Goal: Task Accomplishment & Management: Manage account settings

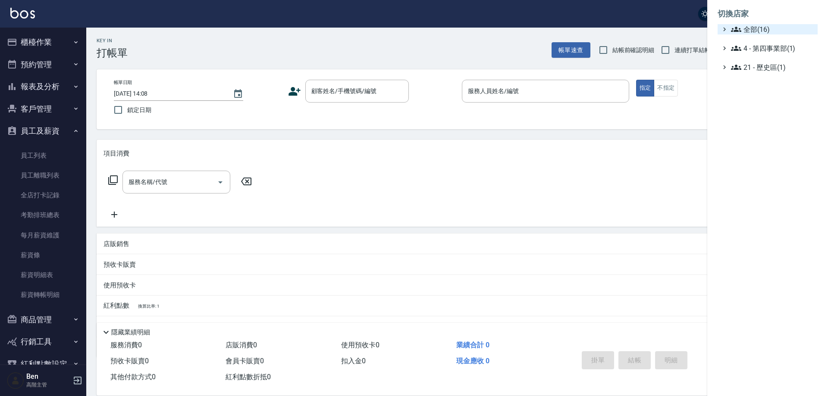
click at [767, 28] on span "全部(16)" at bounding box center [772, 29] width 83 height 10
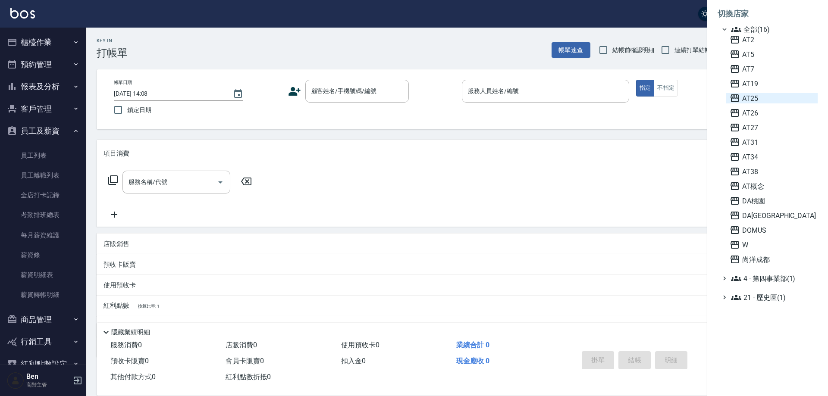
click at [767, 100] on span "AT25" at bounding box center [772, 98] width 85 height 10
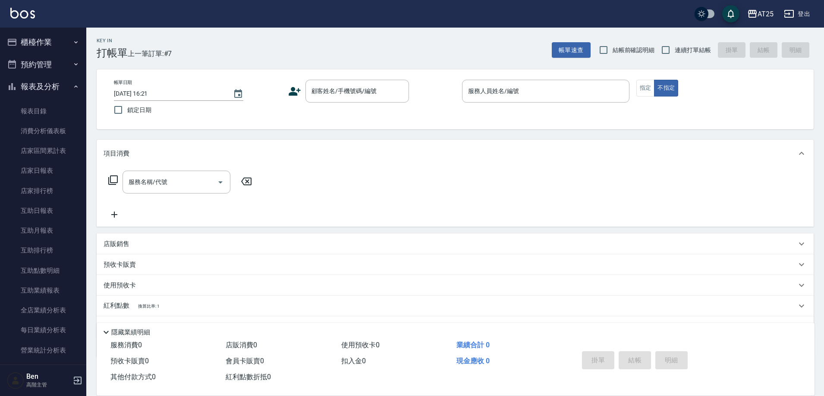
click at [60, 91] on button "報表及分析" at bounding box center [42, 86] width 79 height 22
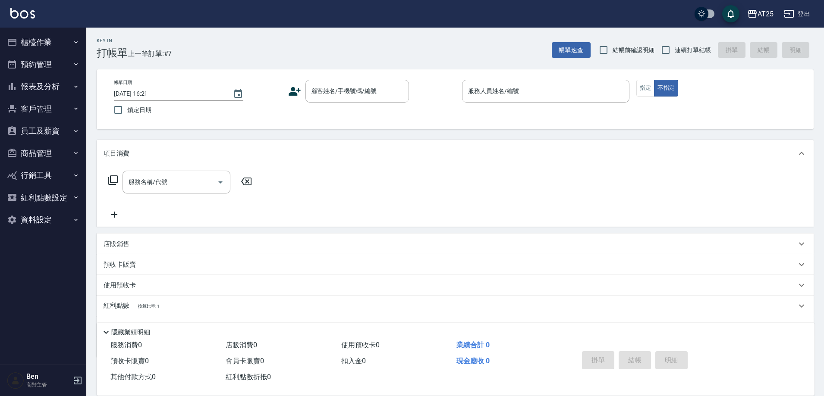
click at [56, 146] on button "商品管理" at bounding box center [42, 153] width 79 height 22
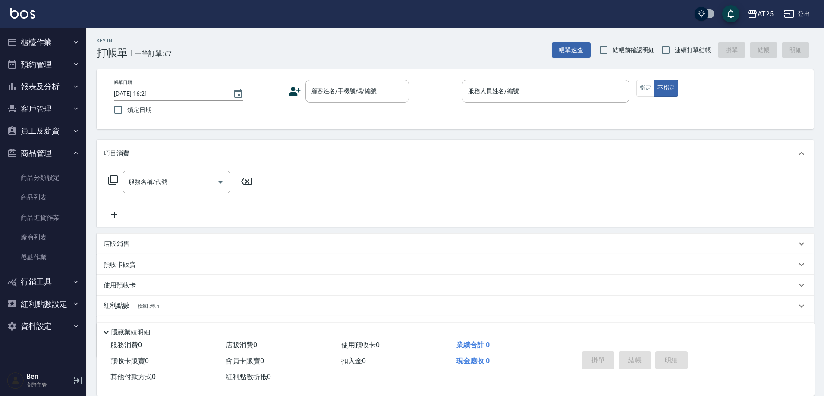
click at [55, 137] on button "員工及薪資" at bounding box center [42, 131] width 79 height 22
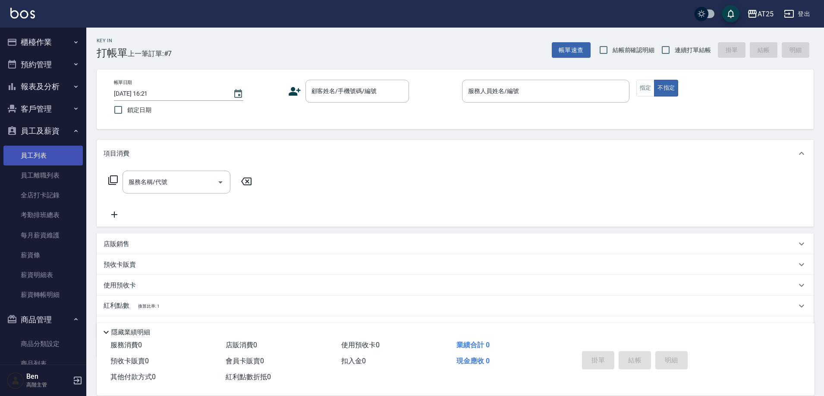
click at [50, 159] on link "員工列表" at bounding box center [42, 156] width 79 height 20
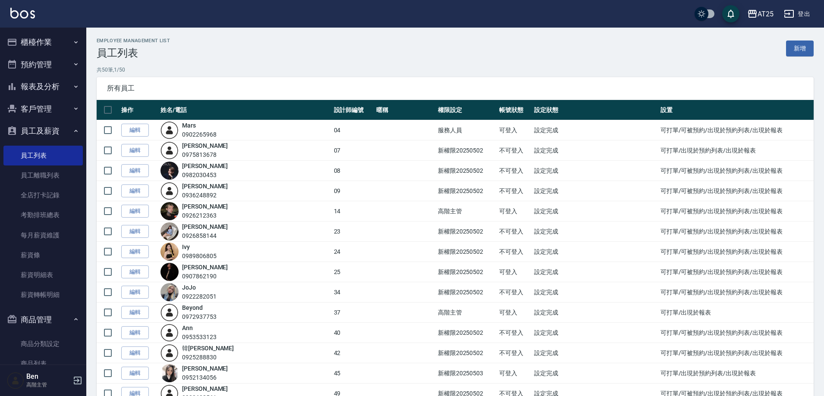
click at [138, 212] on link "編輯" at bounding box center [135, 211] width 28 height 13
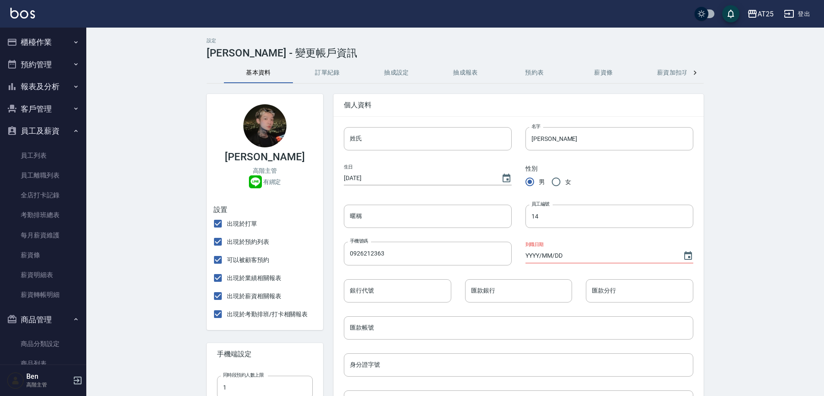
click at [668, 77] on button "薪資加扣項" at bounding box center [672, 73] width 69 height 21
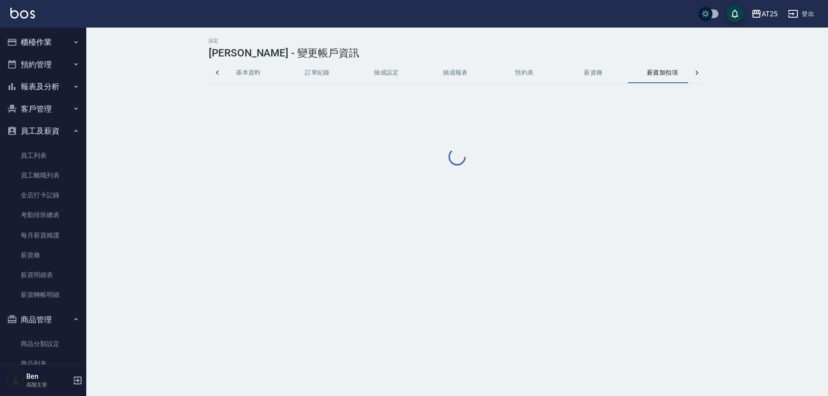
scroll to position [0, 21]
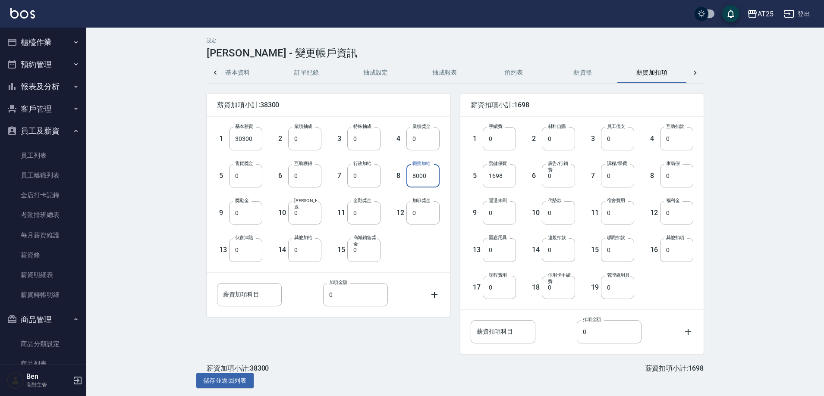
click at [415, 177] on input "8000" at bounding box center [422, 175] width 33 height 23
drag, startPoint x: 415, startPoint y: 176, endPoint x: 405, endPoint y: 176, distance: 10.8
click at [405, 176] on div "8 職務加給 8000 職務加給" at bounding box center [409, 169] width 59 height 37
type input "5000"
click at [233, 377] on button "儲存並返回列表" at bounding box center [224, 381] width 57 height 16
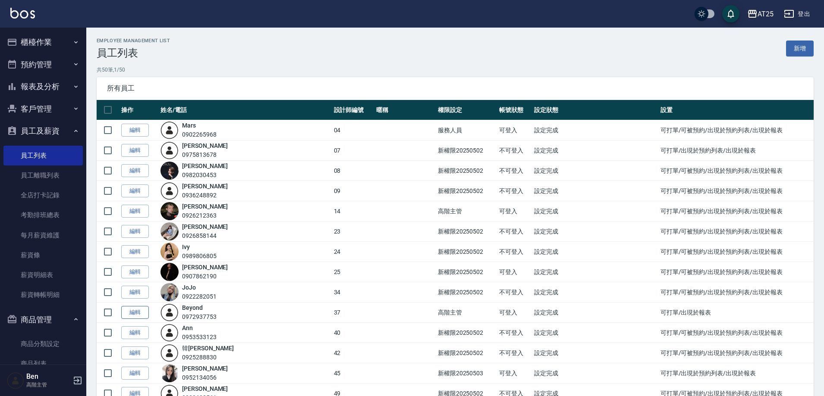
click at [138, 311] on link "編輯" at bounding box center [135, 312] width 28 height 13
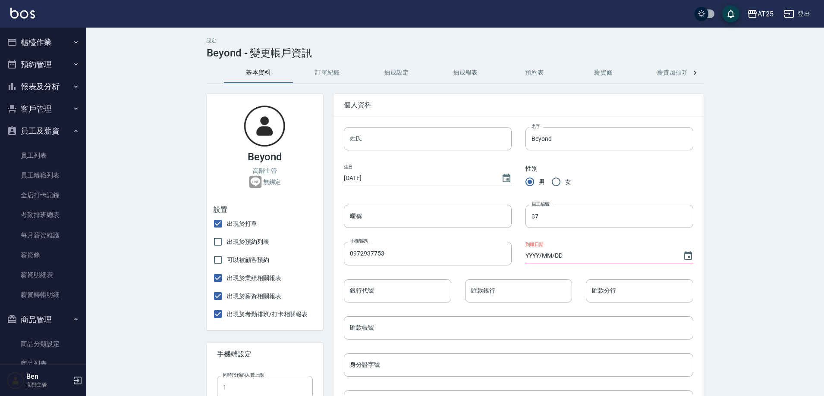
click at [662, 76] on button "薪資加扣項" at bounding box center [672, 73] width 69 height 21
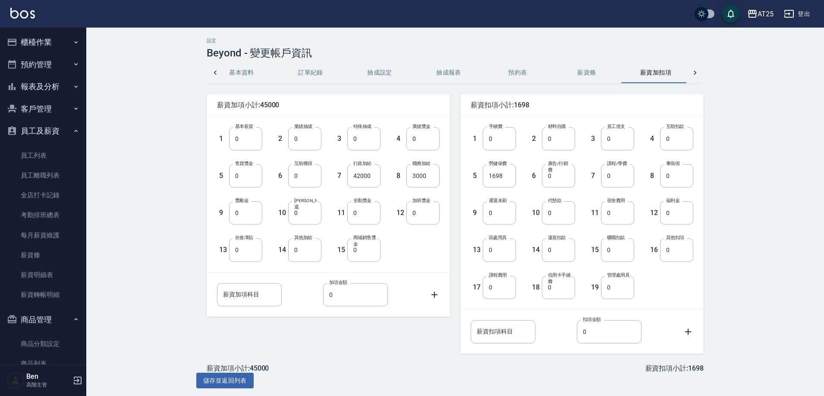
scroll to position [0, 21]
drag, startPoint x: 434, startPoint y: 174, endPoint x: 391, endPoint y: 174, distance: 43.1
click at [391, 174] on div "8 職務加給 3000 職務加給" at bounding box center [409, 169] width 59 height 37
type input "0"
click at [215, 379] on button "儲存並返回列表" at bounding box center [224, 381] width 57 height 16
